Goal: Ask a question

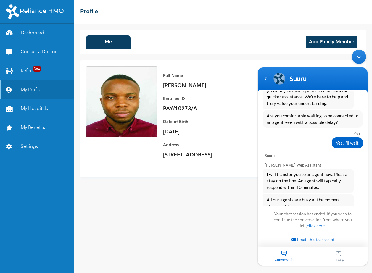
scroll to position [1140, 0]
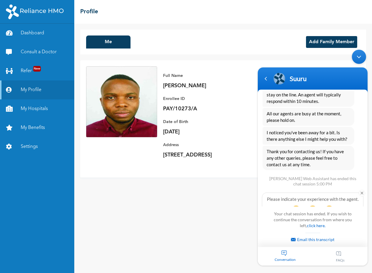
click at [359, 59] on div "Minimize live chat window" at bounding box center [359, 57] width 14 height 14
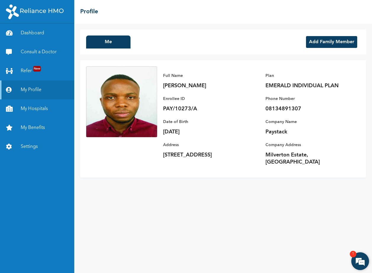
click at [358, 257] on em at bounding box center [360, 261] width 16 height 16
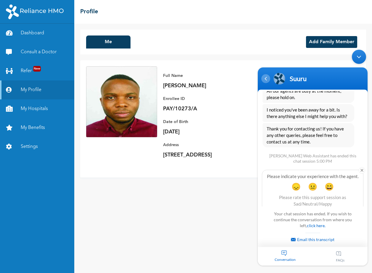
click at [267, 81] on div "Navigation go back" at bounding box center [265, 78] width 9 height 9
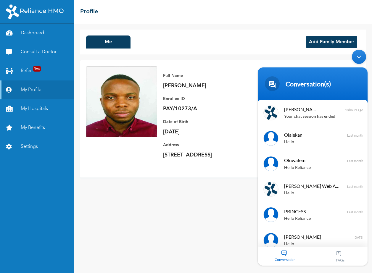
click at [287, 254] on div "Conversation 1" at bounding box center [285, 256] width 55 height 19
click at [353, 238] on div at bounding box center [352, 235] width 16 height 16
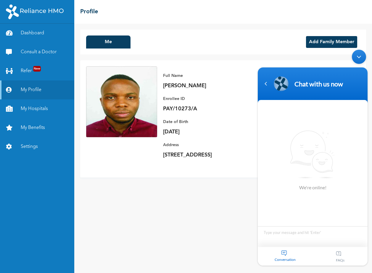
click at [307, 237] on textarea "Type your message and hit 'Enter'" at bounding box center [313, 236] width 110 height 21
type textarea "Hello"
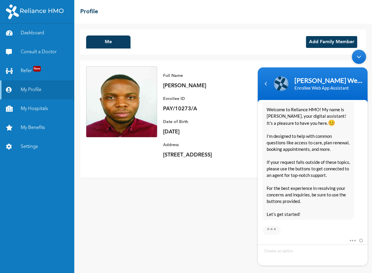
scroll to position [114, 0]
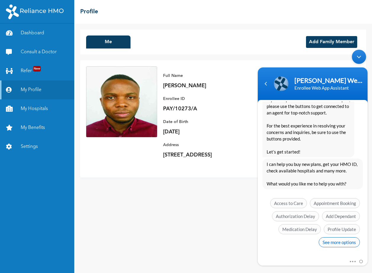
click at [337, 241] on span "See more options" at bounding box center [339, 242] width 41 height 10
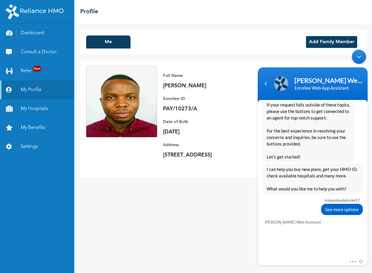
scroll to position [157, 0]
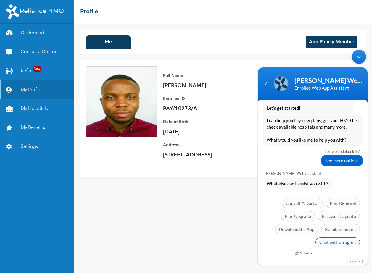
click at [335, 241] on span "Chat with an agent" at bounding box center [337, 242] width 44 height 10
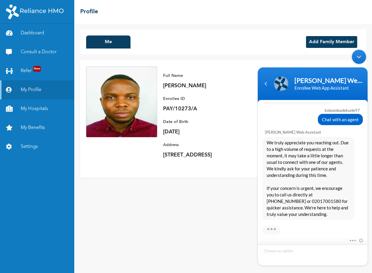
scroll to position [274, 0]
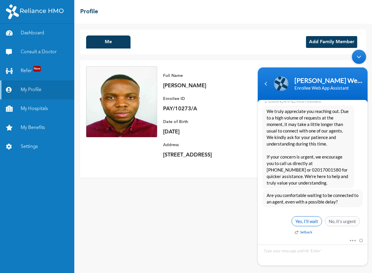
click at [312, 222] on span "Yes, I’ll wait" at bounding box center [306, 221] width 30 height 10
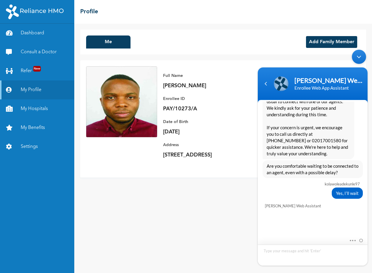
scroll to position [350, 0]
